Goal: Information Seeking & Learning: Learn about a topic

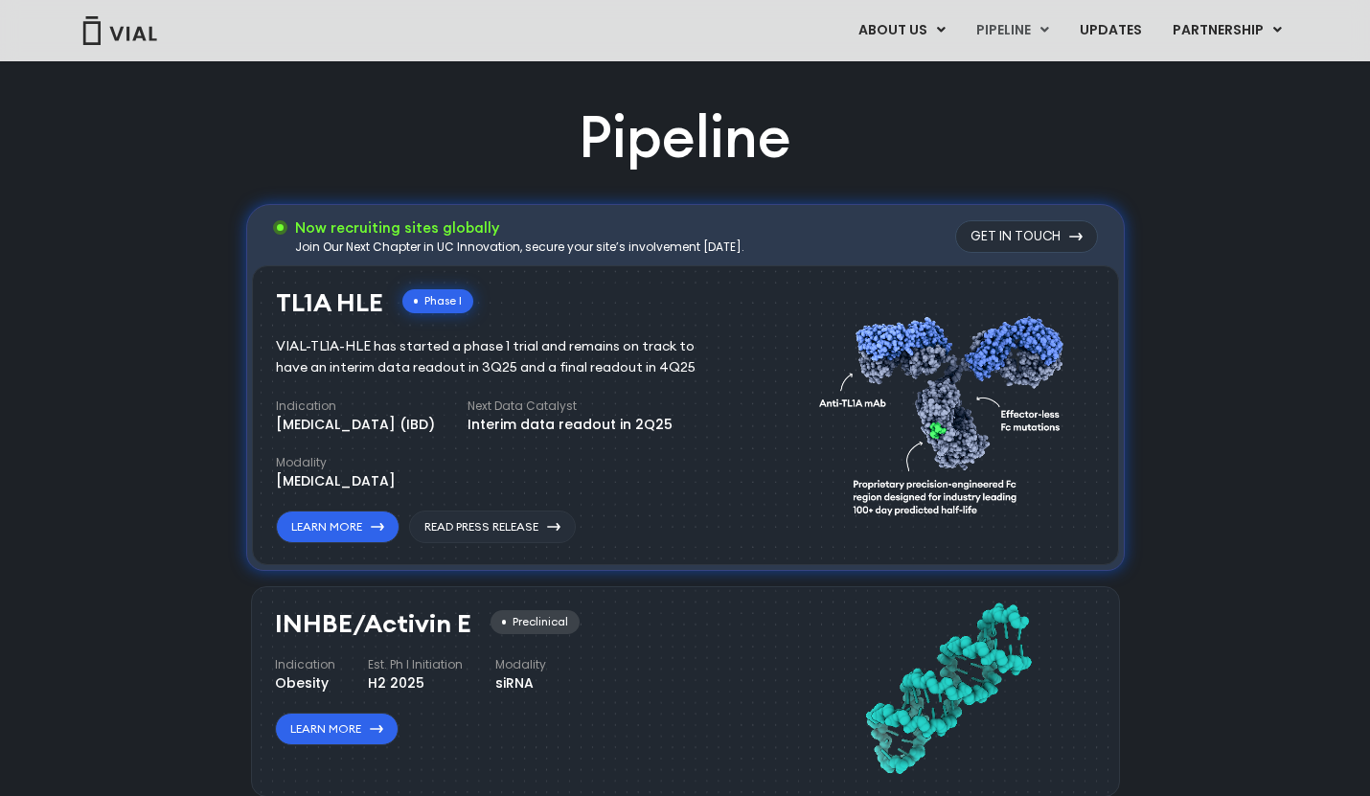
scroll to position [1164, 0]
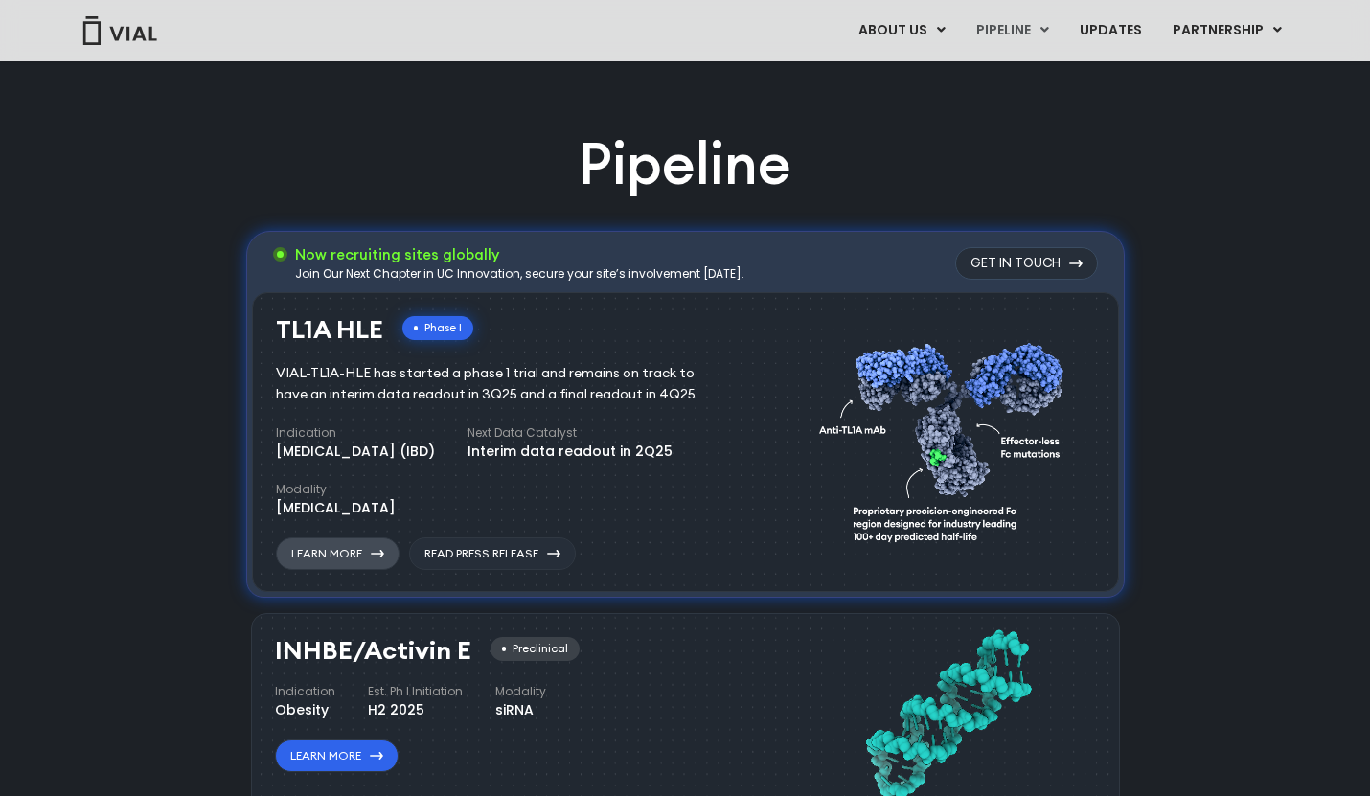
click at [359, 541] on link "Learn More" at bounding box center [338, 554] width 124 height 33
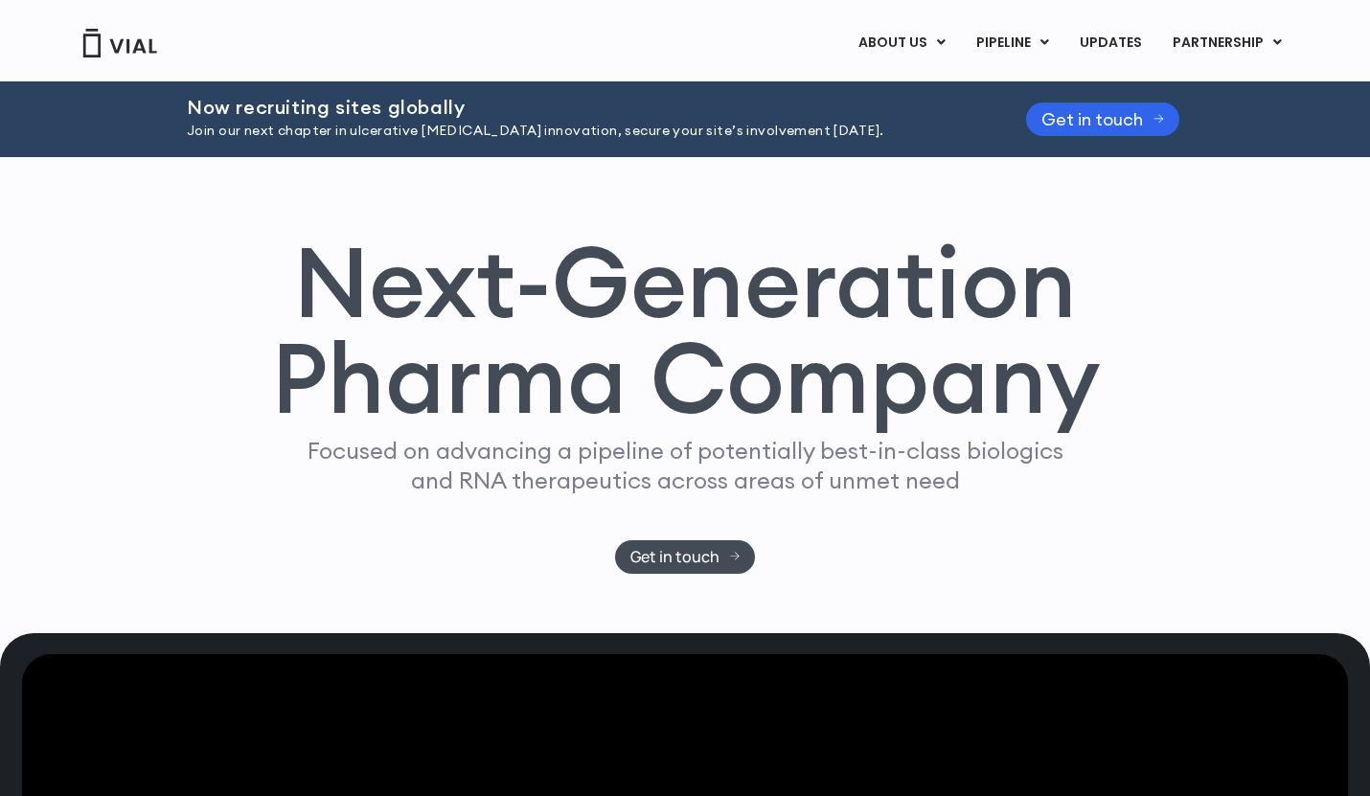
click at [127, 39] on img at bounding box center [119, 43] width 77 height 29
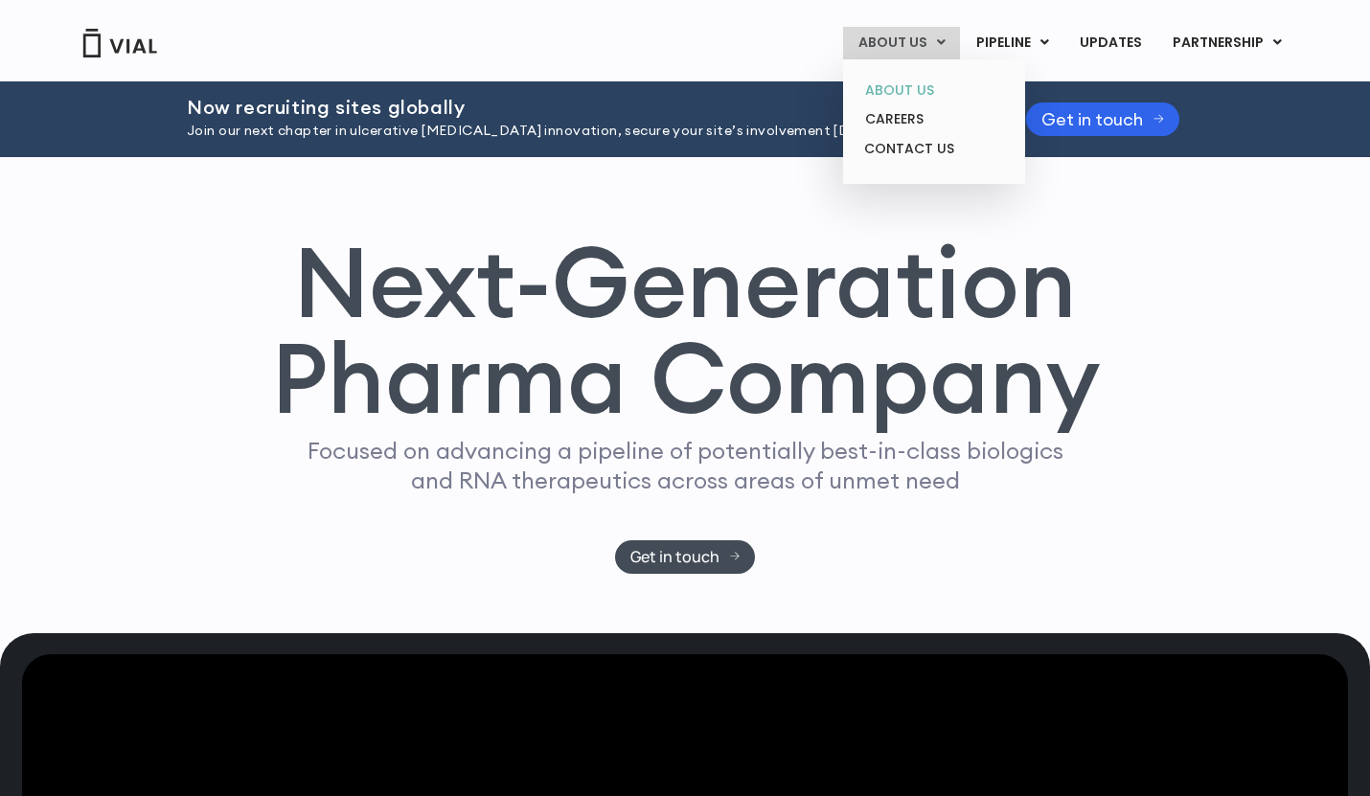
click at [889, 83] on link "ABOUT US" at bounding box center [934, 91] width 168 height 30
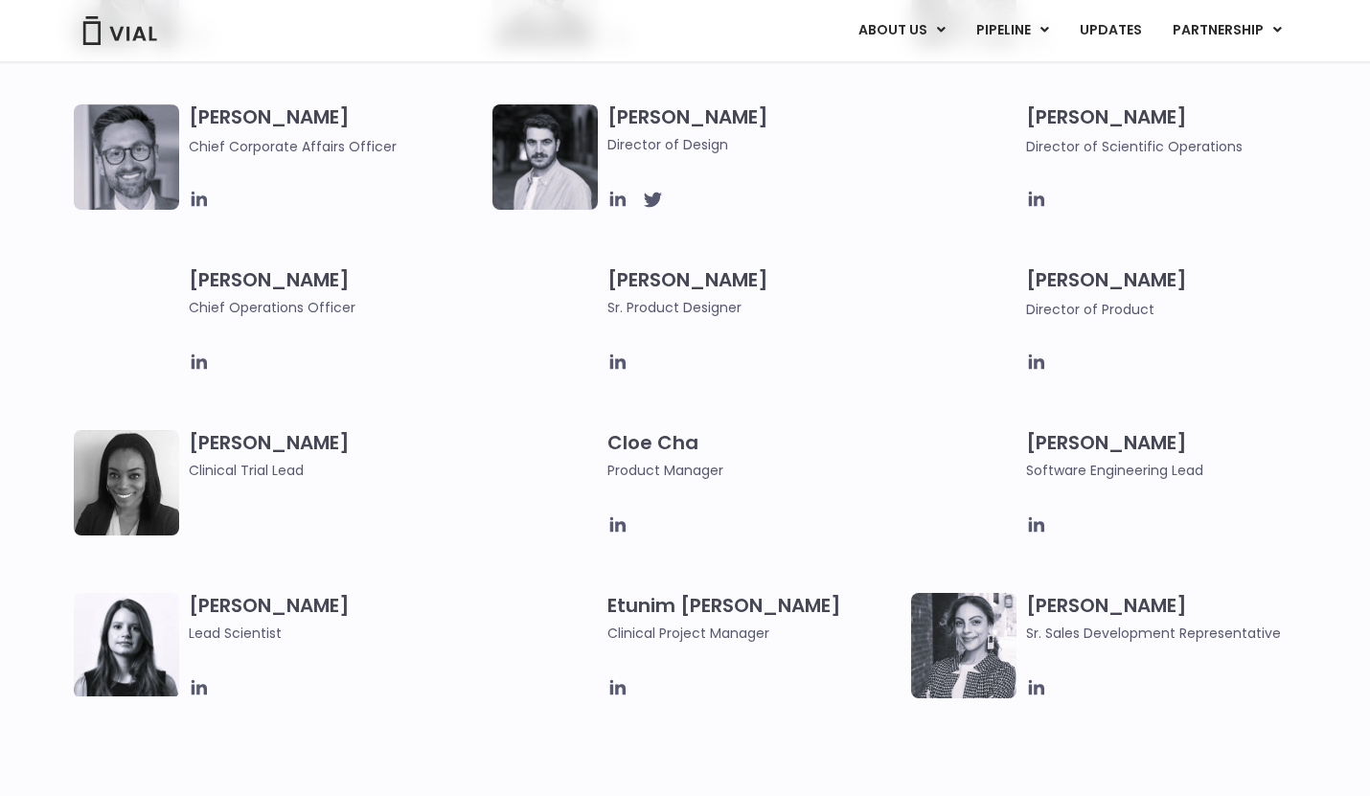
scroll to position [1369, 0]
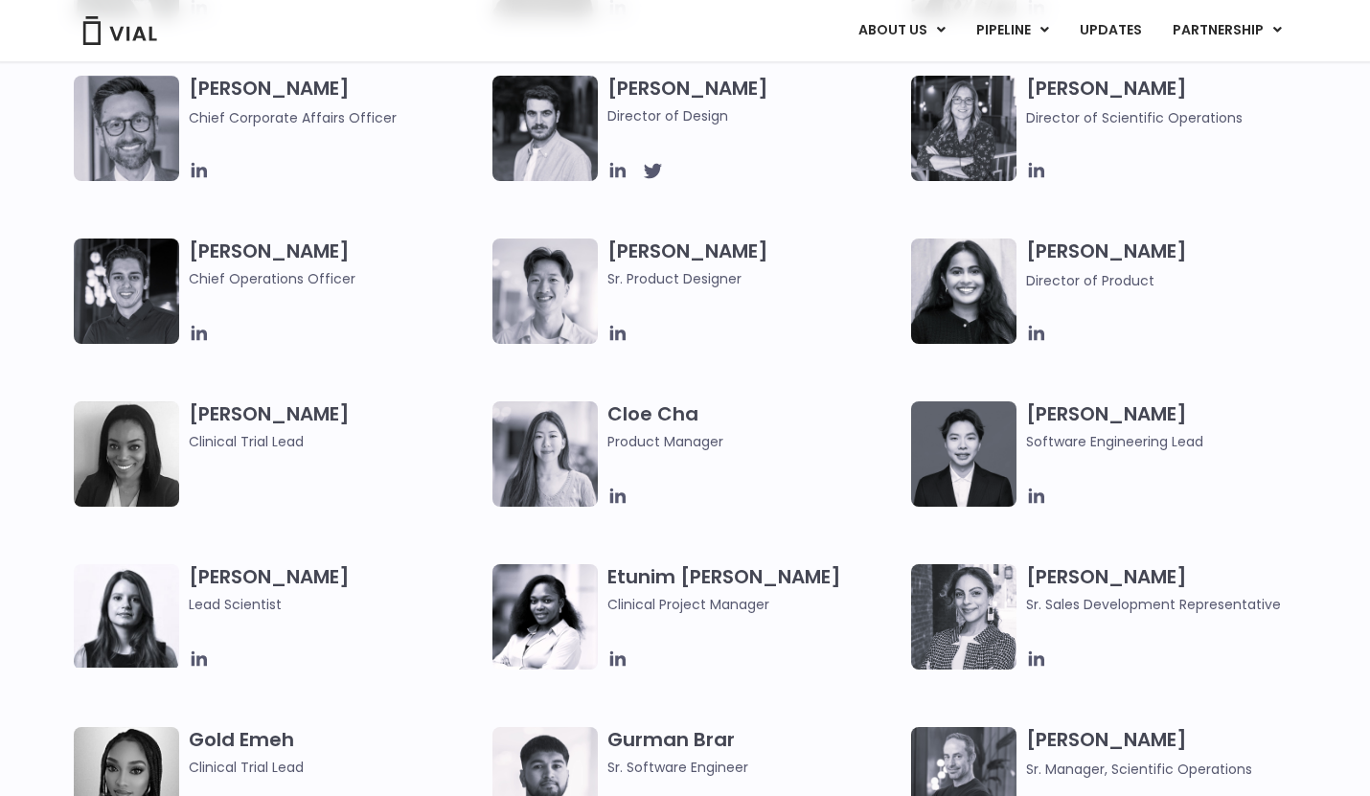
click at [154, 431] on img at bounding box center [126, 454] width 105 height 105
click at [219, 421] on h3 "Anita Ebeye Clinical Trial Lead" at bounding box center [336, 427] width 294 height 51
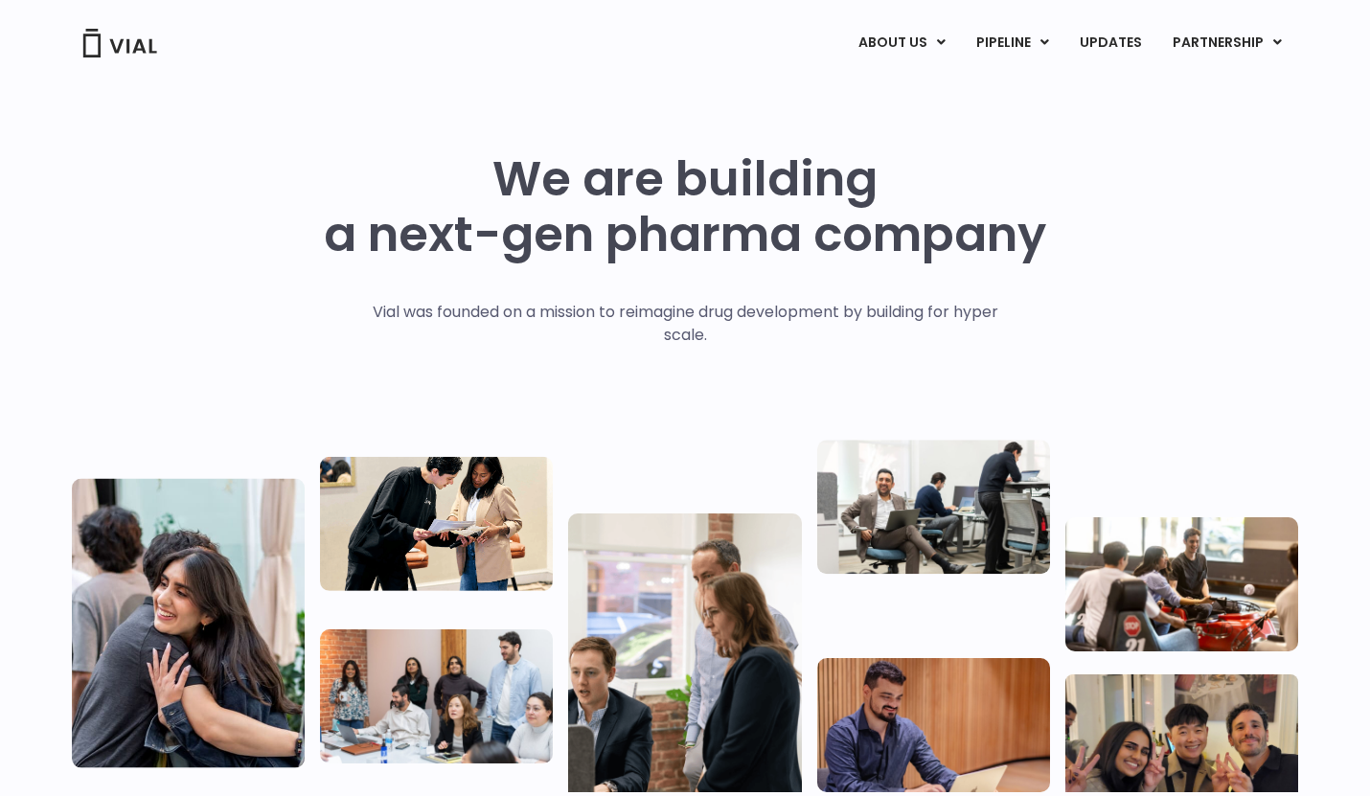
scroll to position [0, 0]
click at [112, 43] on img at bounding box center [119, 43] width 77 height 29
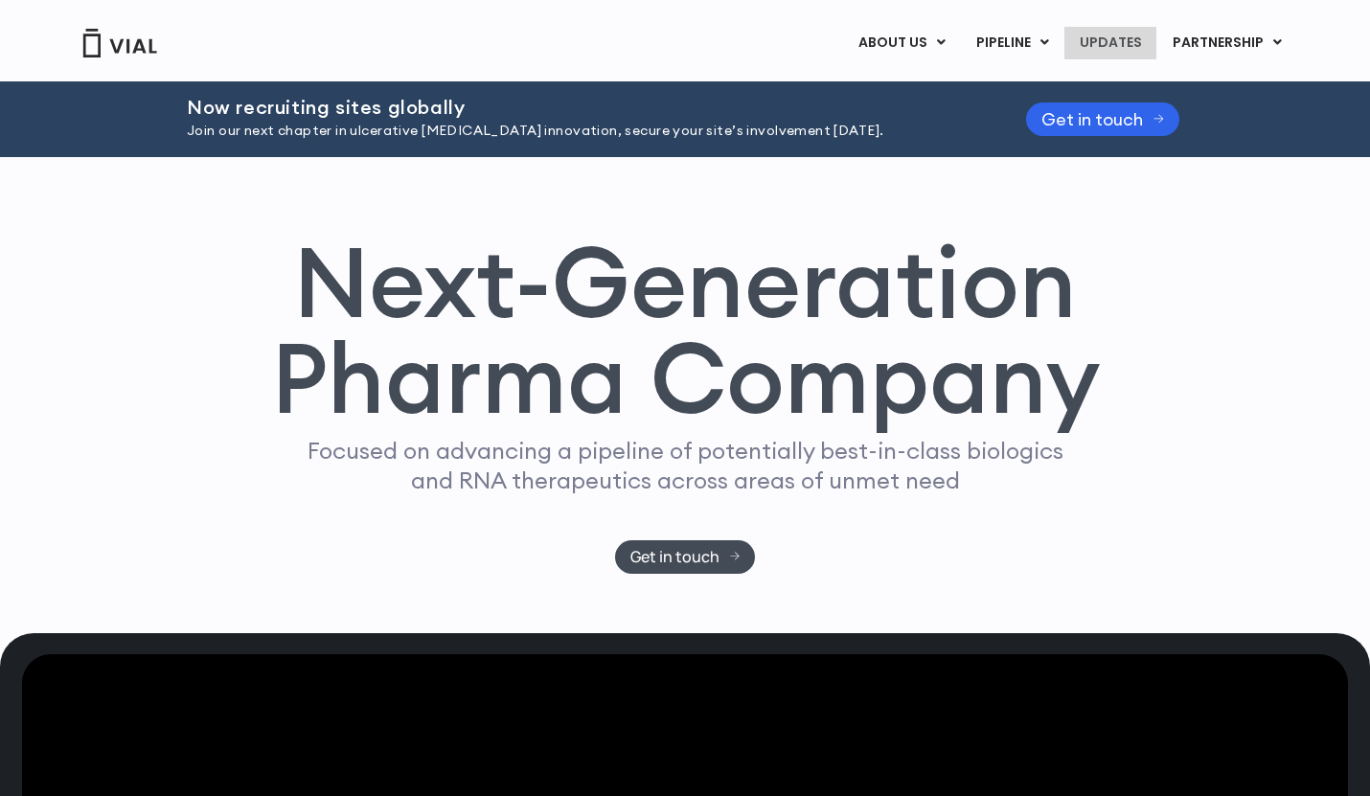
click at [1118, 52] on link "UPDATES" at bounding box center [1111, 43] width 92 height 33
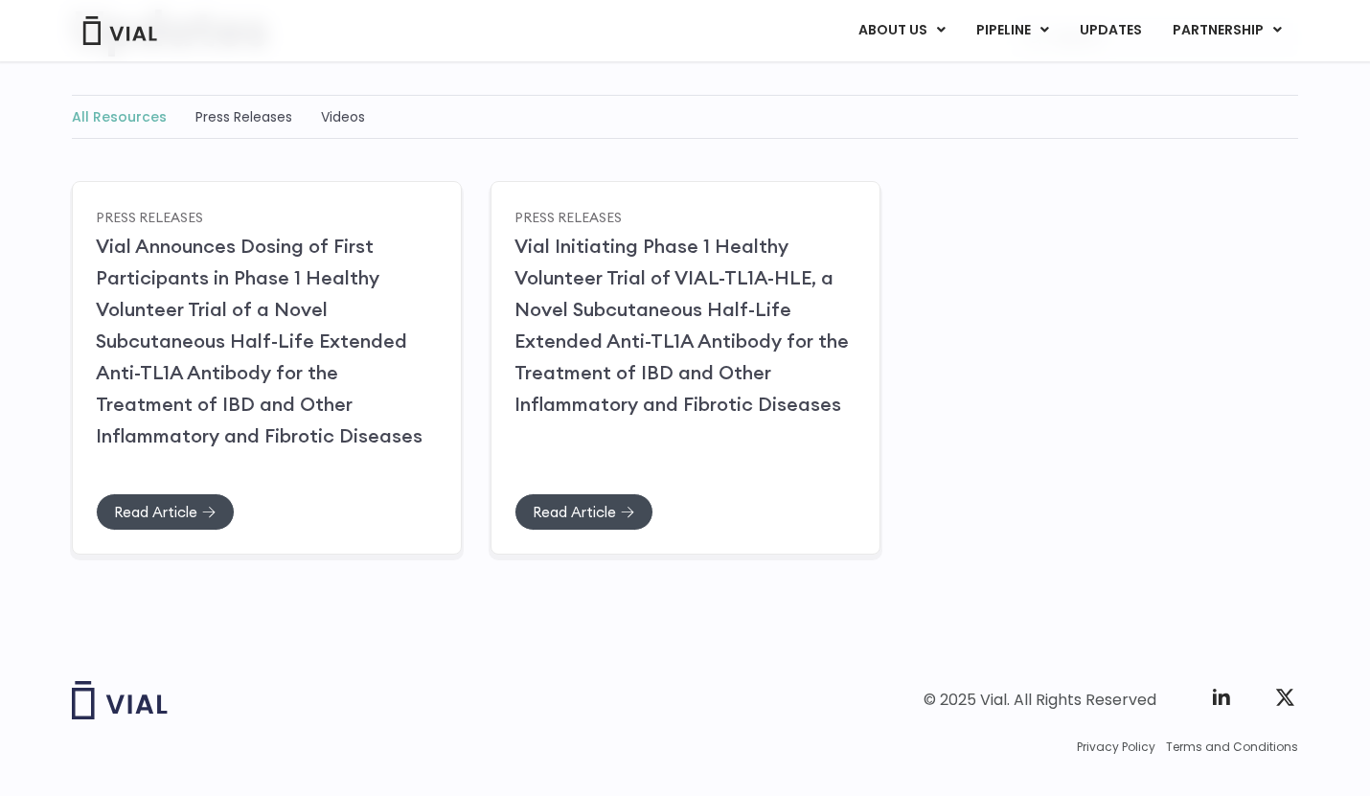
scroll to position [273, 0]
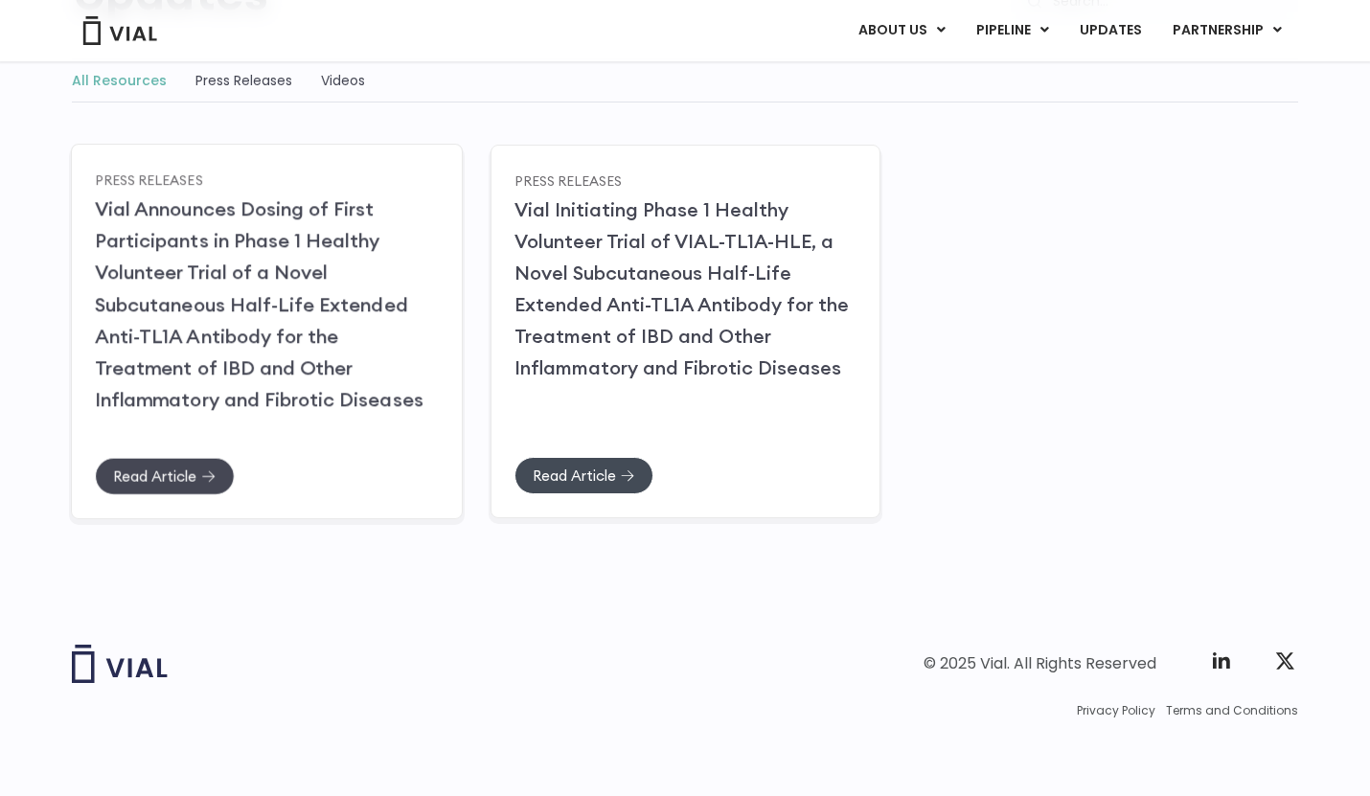
click at [175, 472] on span "Read Article" at bounding box center [154, 476] width 83 height 14
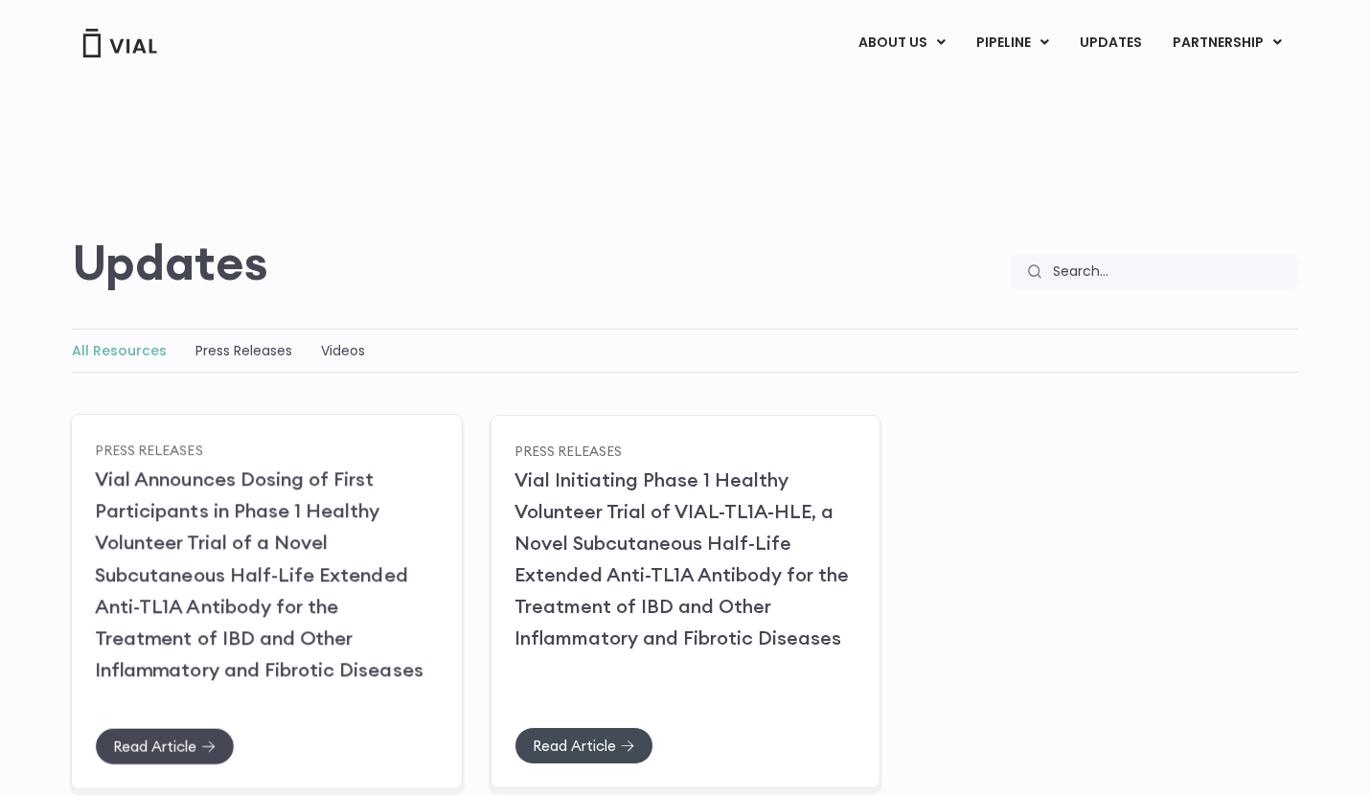
scroll to position [0, 0]
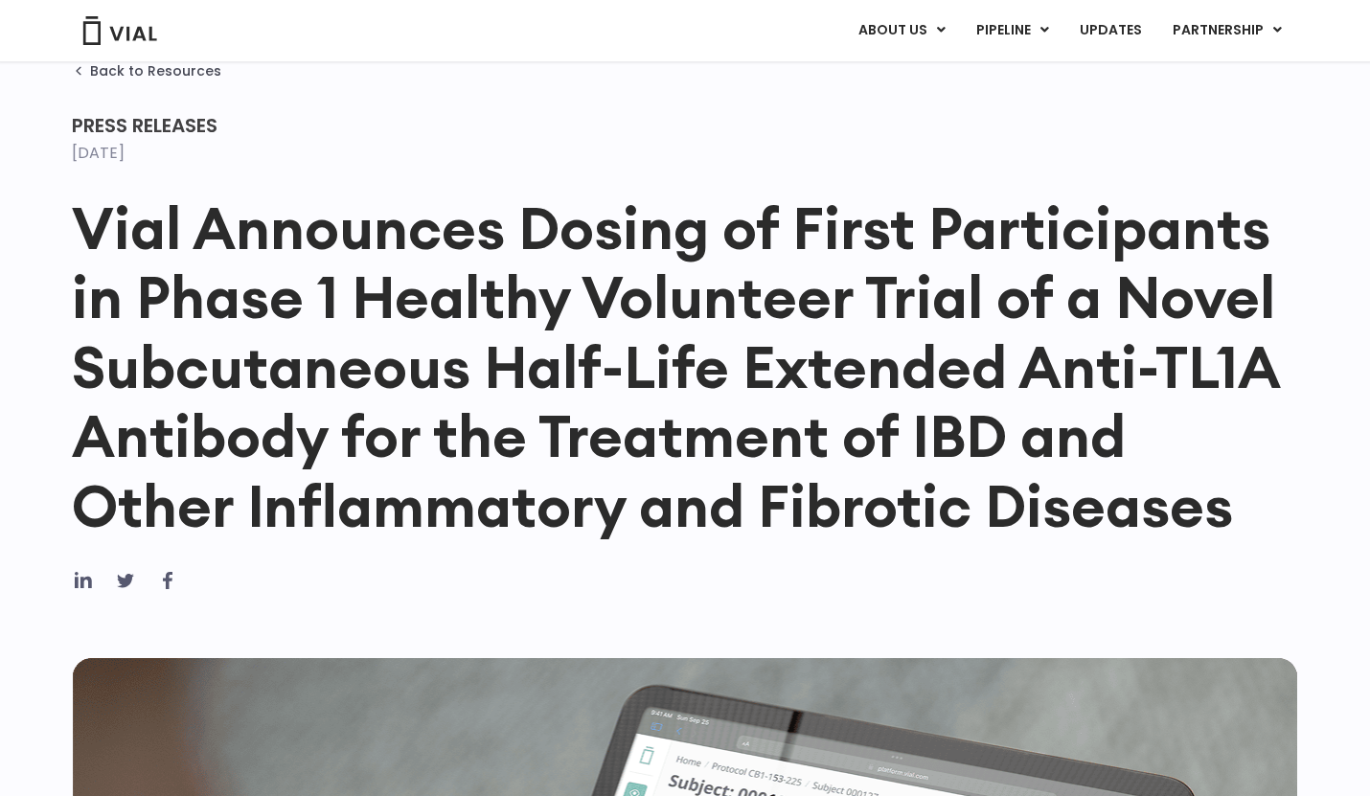
scroll to position [62, 0]
